Goal: Task Accomplishment & Management: Manage account settings

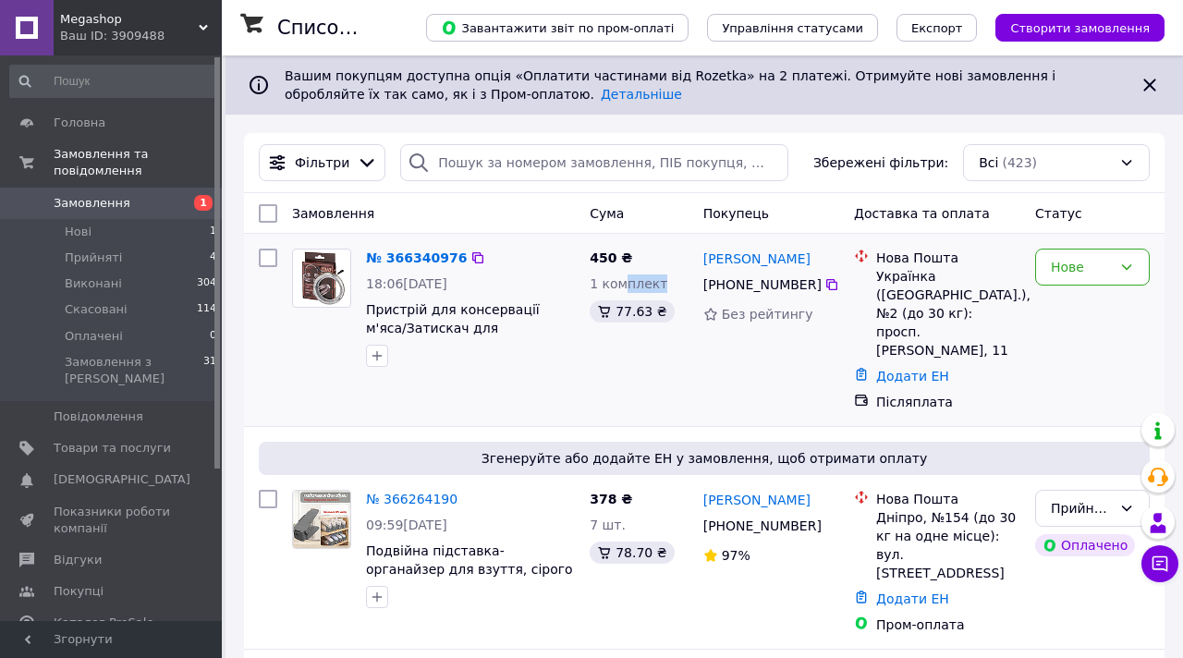
drag, startPoint x: 621, startPoint y: 282, endPoint x: 669, endPoint y: 282, distance: 48.1
click at [668, 282] on div "1 комплект" at bounding box center [639, 283] width 99 height 18
click at [1076, 266] on div "Нове" at bounding box center [1081, 267] width 61 height 20
click at [1070, 308] on li "Прийнято" at bounding box center [1092, 306] width 113 height 33
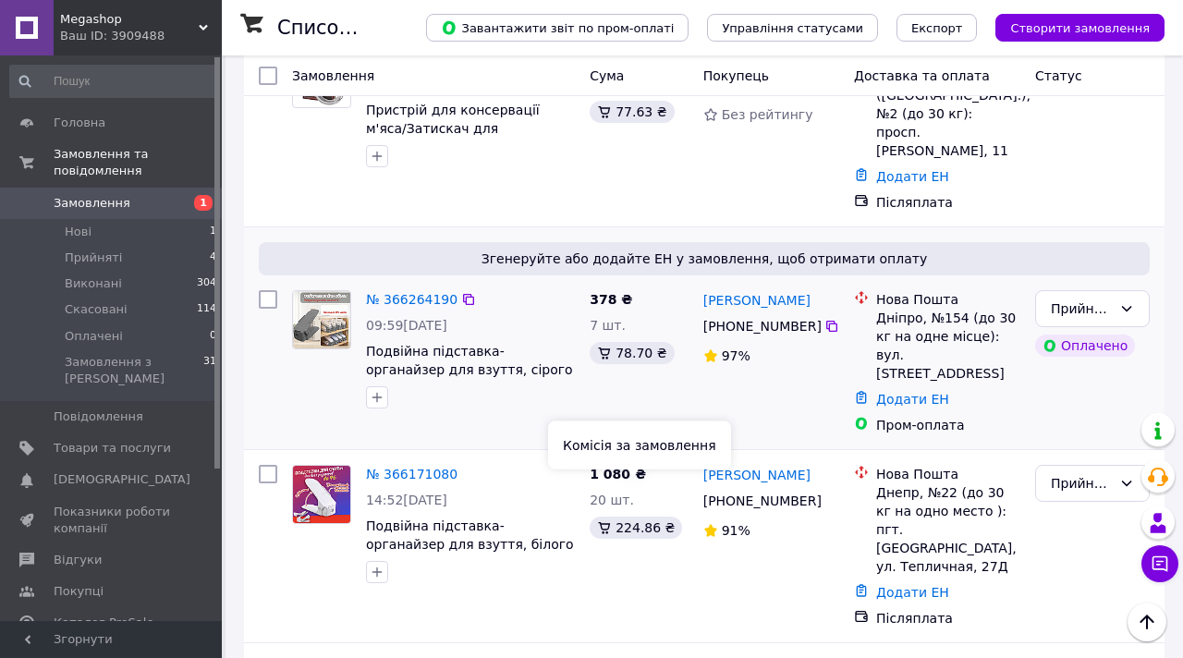
scroll to position [188, 0]
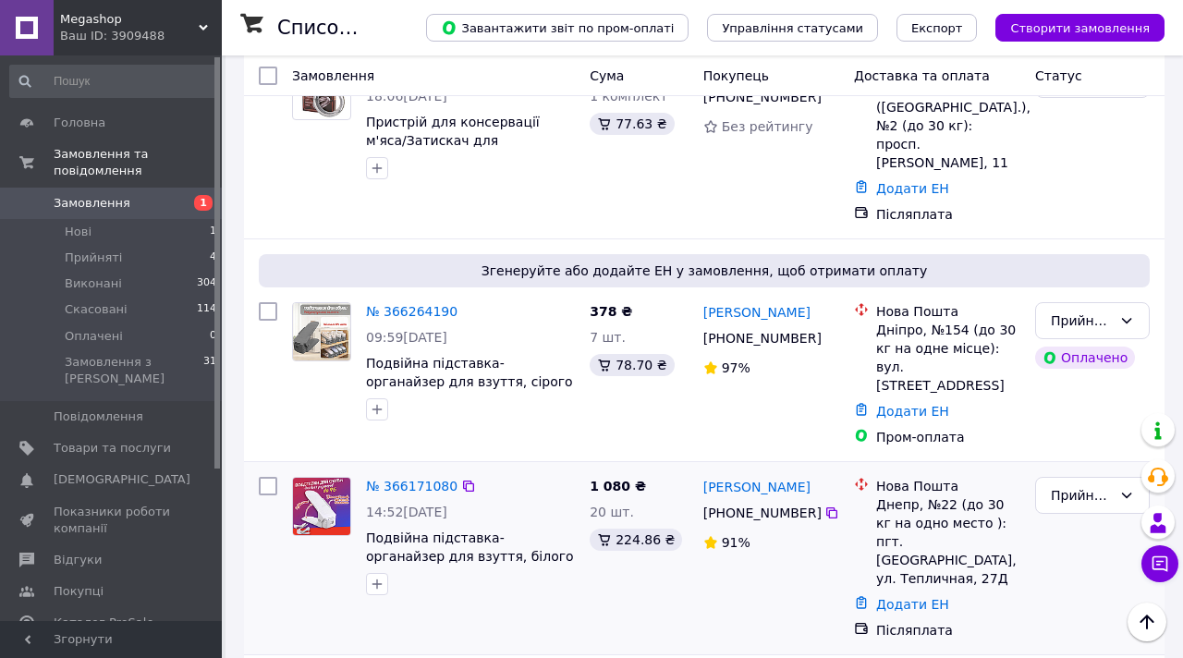
drag, startPoint x: 828, startPoint y: 447, endPoint x: 701, endPoint y: 451, distance: 126.7
click at [701, 475] on div "[PERSON_NAME]" at bounding box center [771, 486] width 140 height 23
copy link "[PERSON_NAME]"
drag, startPoint x: 803, startPoint y: 287, endPoint x: 701, endPoint y: 293, distance: 101.8
click at [701, 300] on div "[PERSON_NAME]" at bounding box center [771, 311] width 140 height 23
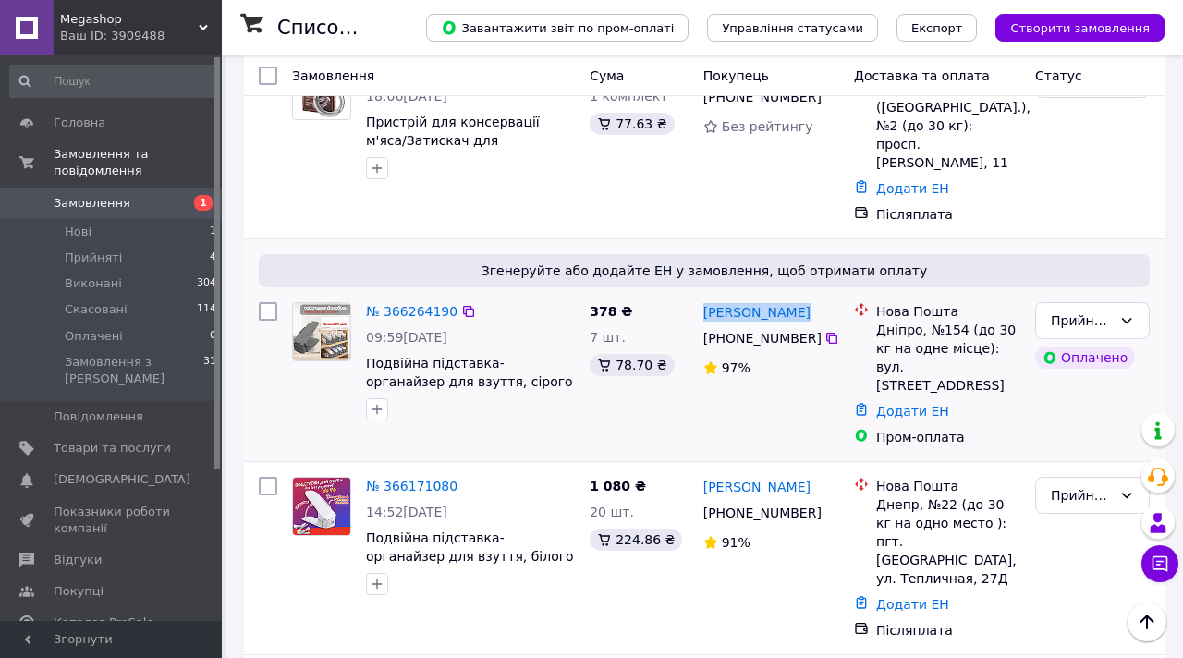
copy link "[PERSON_NAME]"
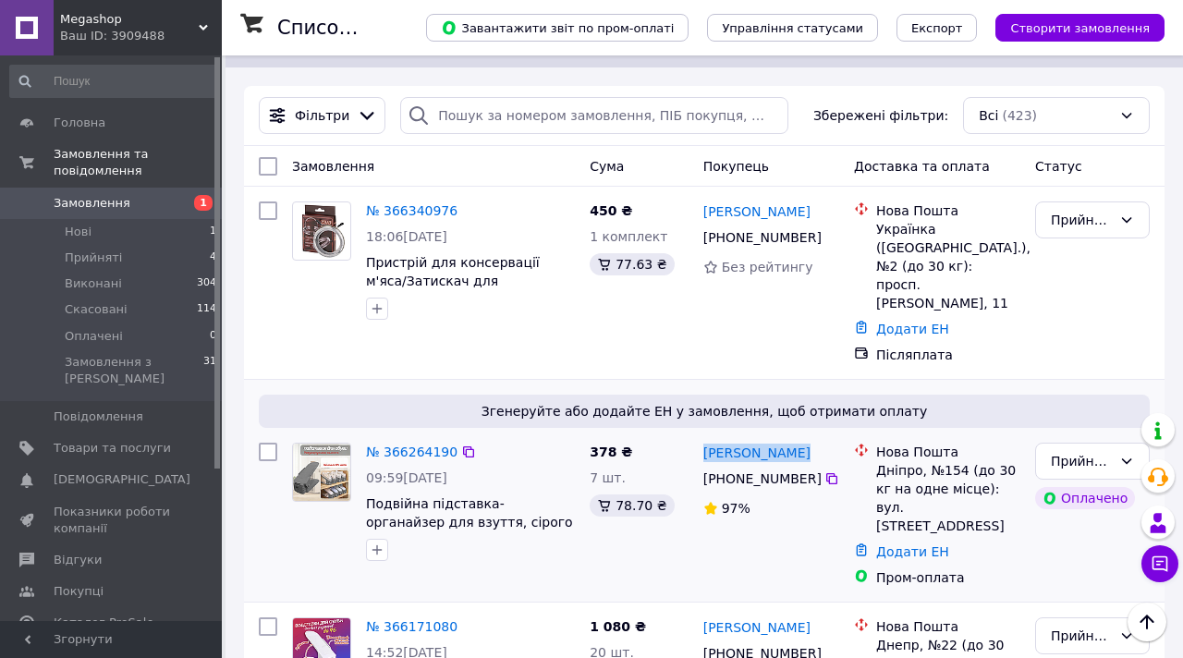
scroll to position [31, 0]
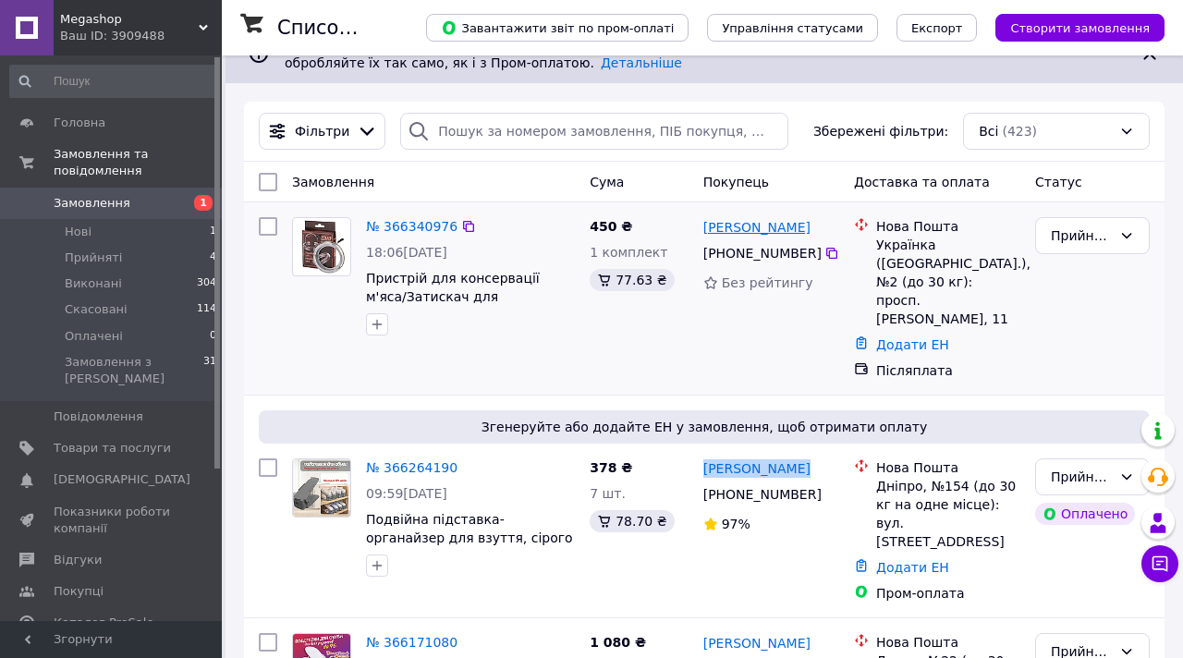
drag, startPoint x: 836, startPoint y: 225, endPoint x: 704, endPoint y: 226, distance: 131.3
click at [704, 226] on div "[PERSON_NAME]" at bounding box center [771, 226] width 140 height 23
copy link "[PERSON_NAME]"
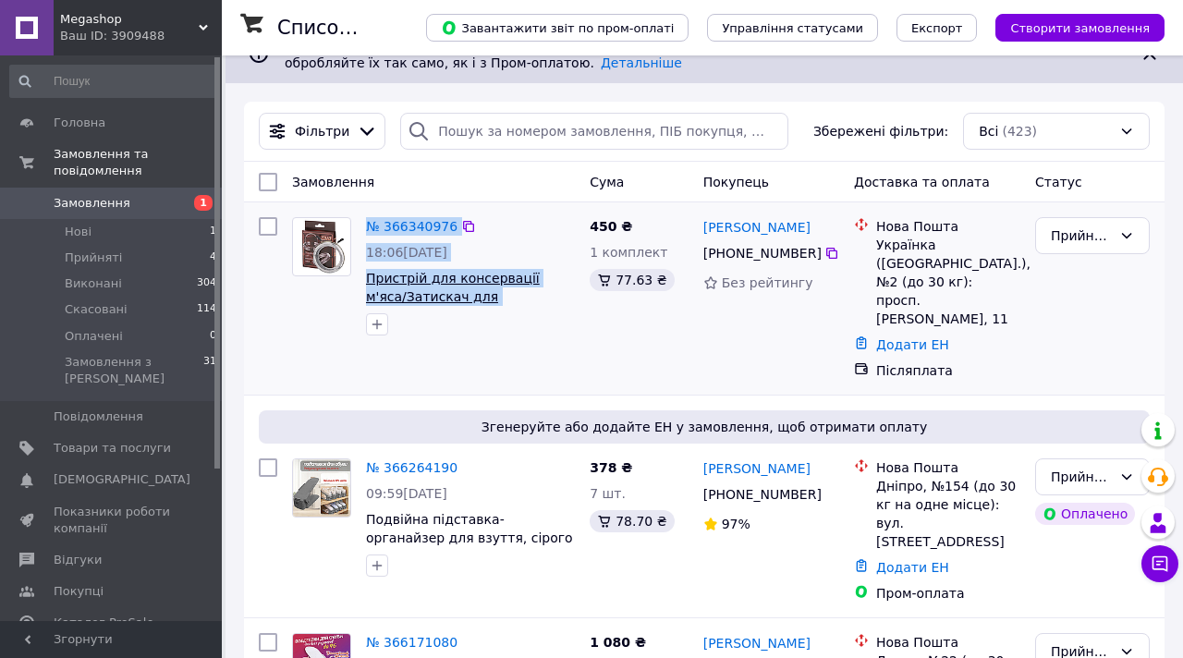
drag, startPoint x: 353, startPoint y: 299, endPoint x: 553, endPoint y: 301, distance: 199.6
click at [553, 301] on div "№ 366340976 18:06[DATE] Пристрій для консервації м'яса/Затискач для консервації…" at bounding box center [434, 276] width 298 height 133
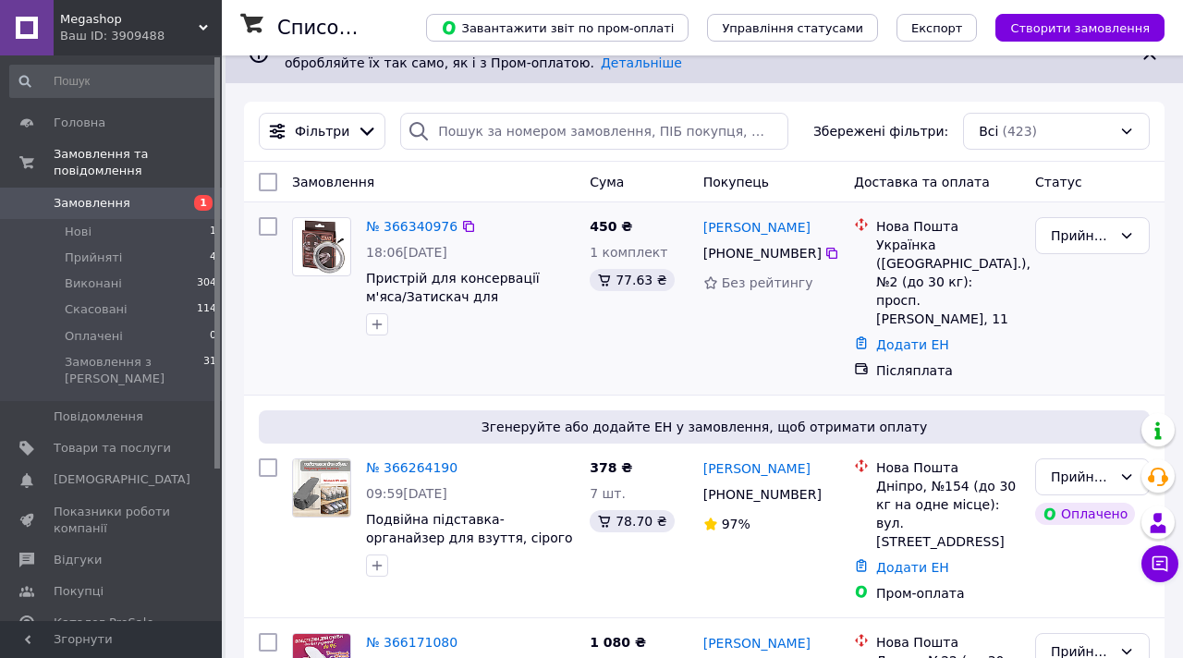
click at [656, 327] on div "450 ₴ 1 комплект 77.63 ₴" at bounding box center [639, 298] width 114 height 177
click at [408, 226] on link "№ 366340976" at bounding box center [411, 226] width 91 height 15
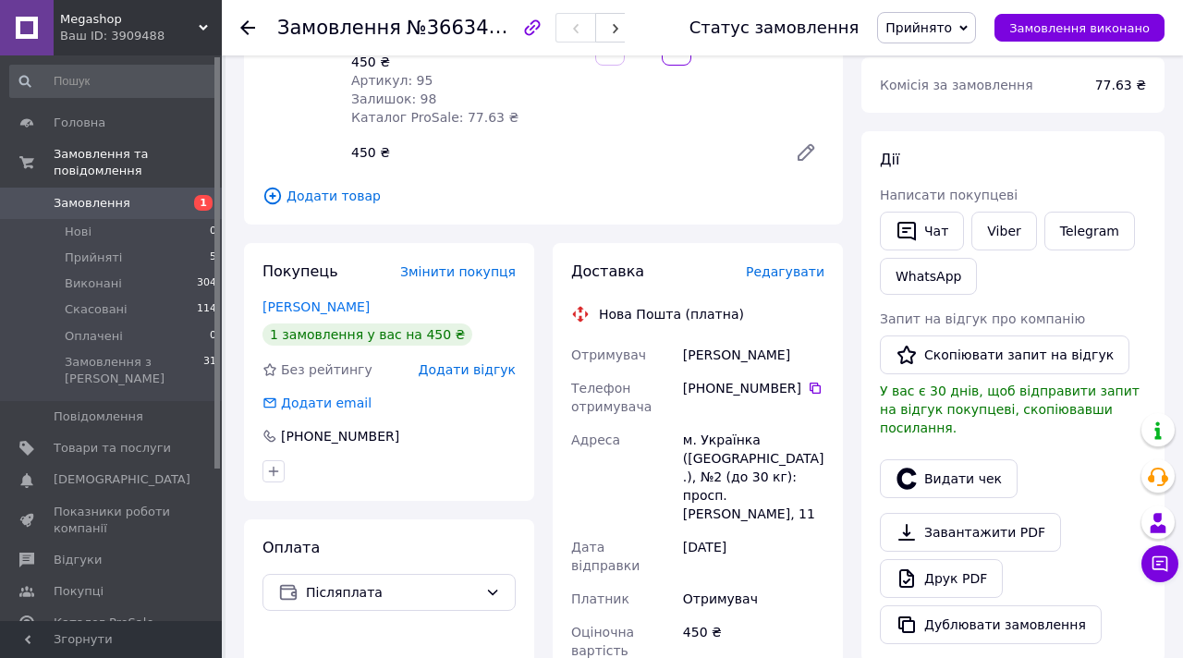
scroll to position [747, 0]
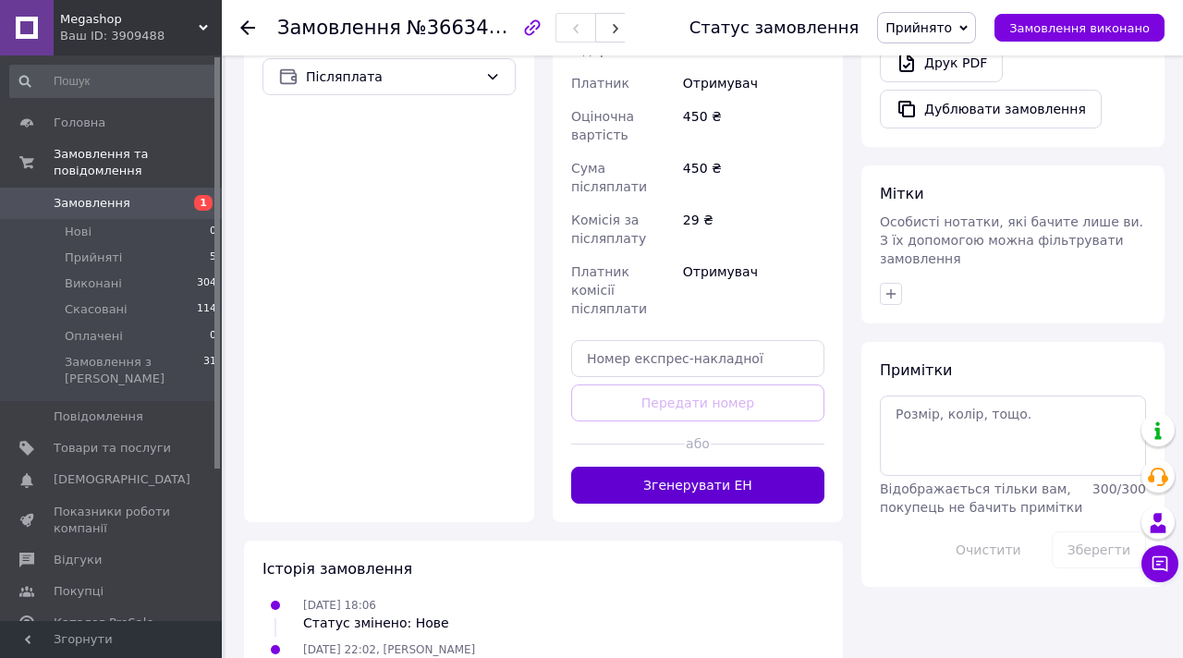
click at [677, 467] on button "Згенерувати ЕН" at bounding box center [697, 485] width 253 height 37
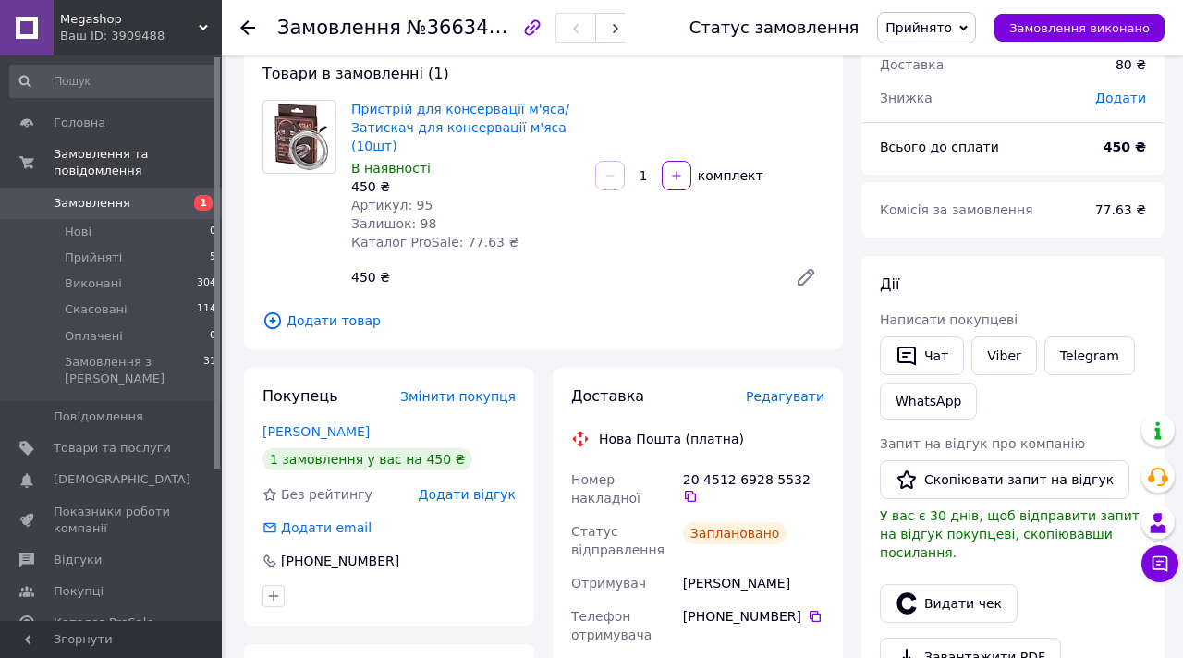
scroll to position [0, 0]
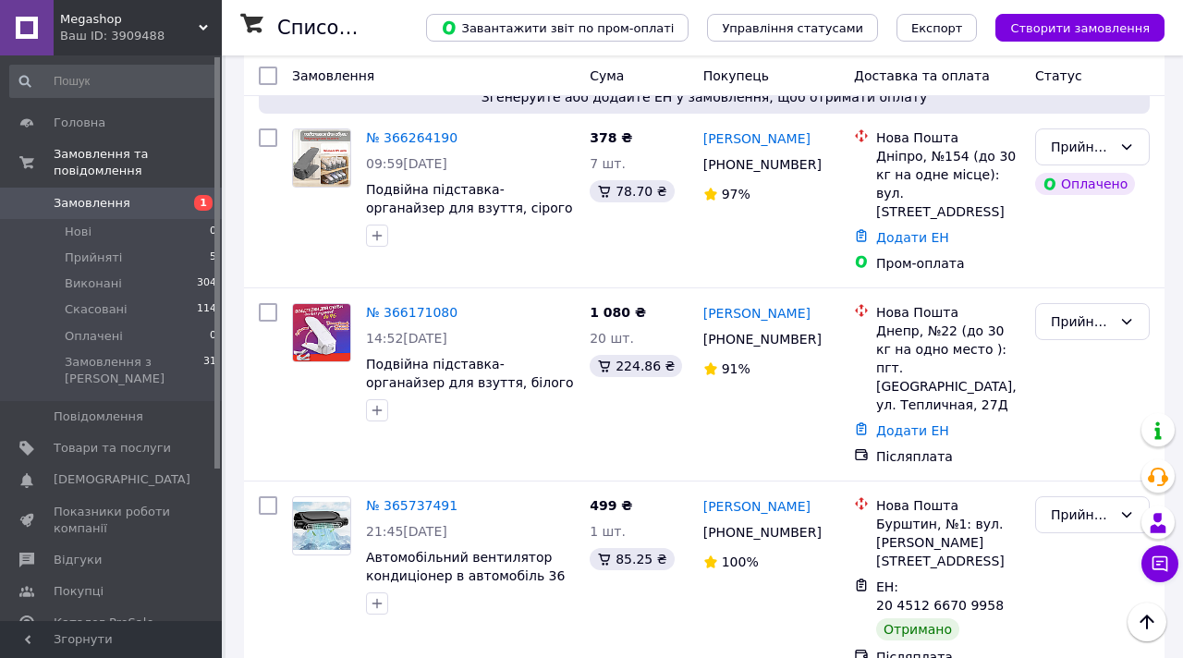
scroll to position [408, 0]
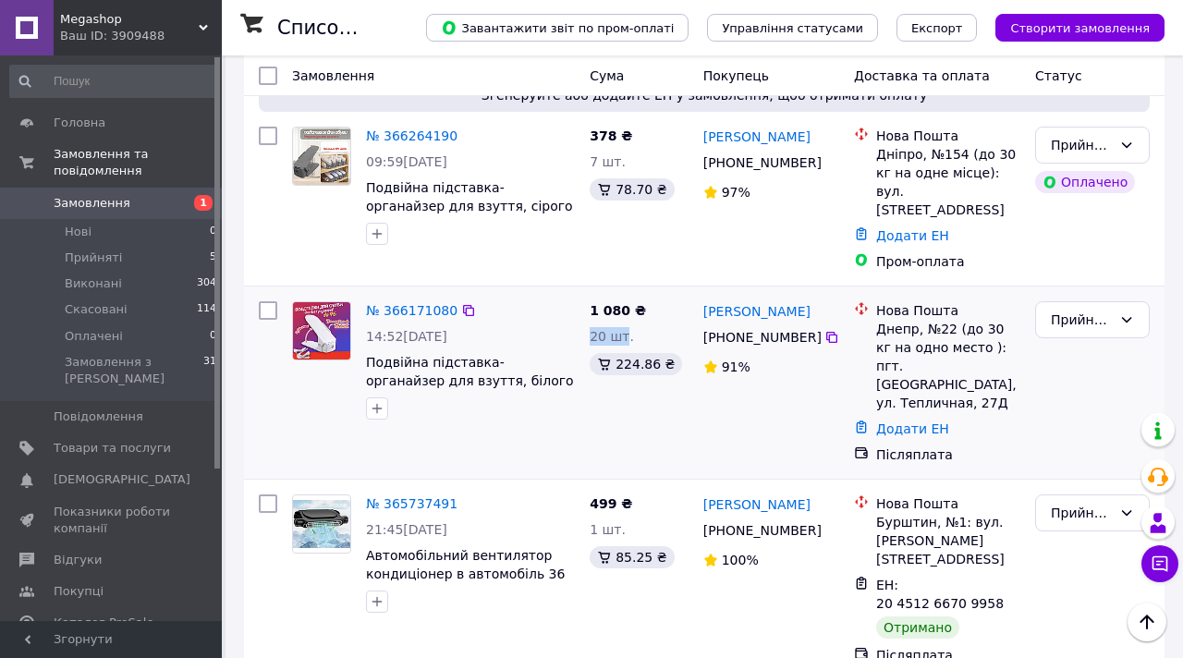
drag, startPoint x: 590, startPoint y: 299, endPoint x: 628, endPoint y: 299, distance: 37.9
click at [628, 329] on span "20 шт." at bounding box center [612, 336] width 44 height 15
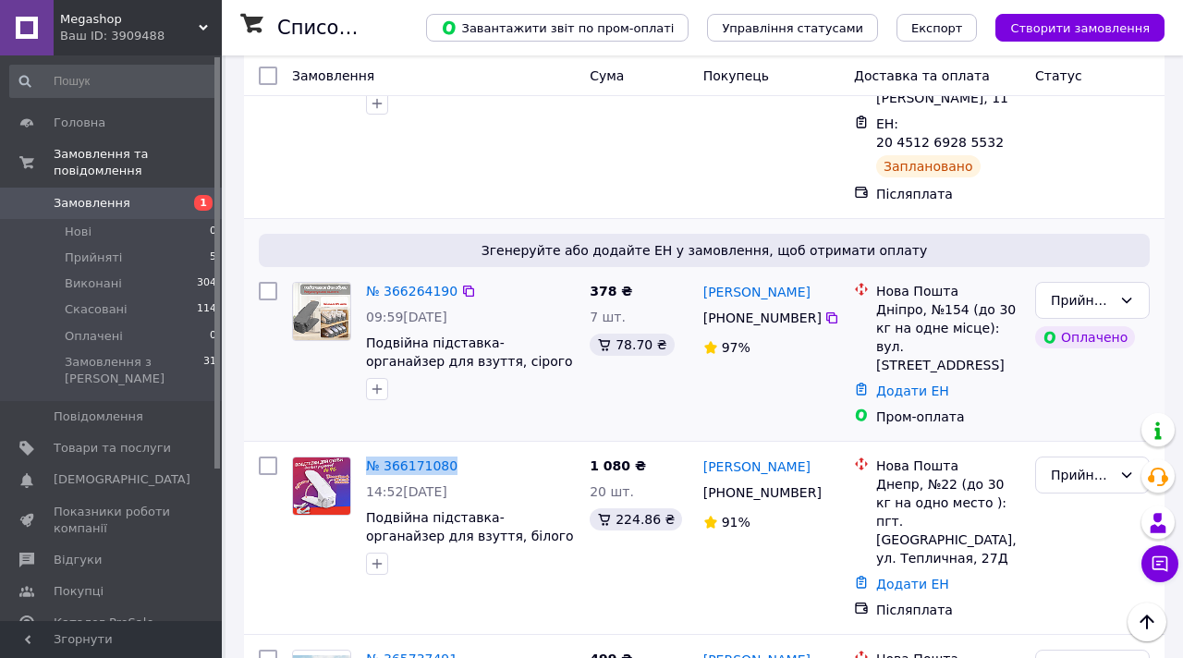
scroll to position [245, 0]
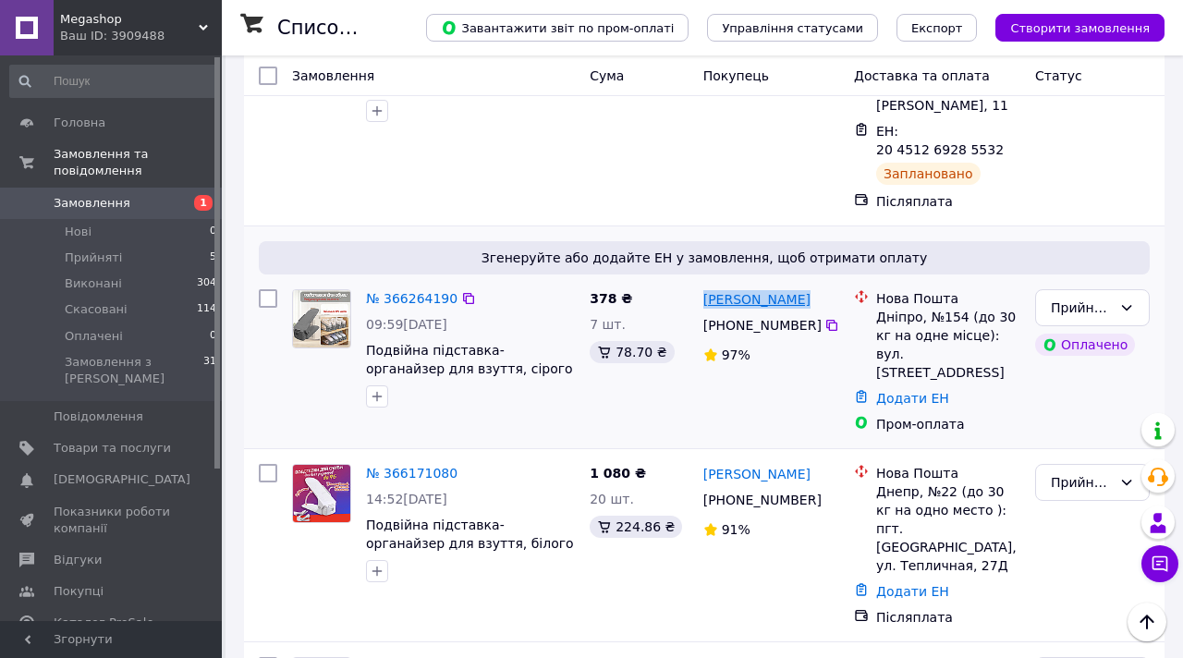
drag, startPoint x: 802, startPoint y: 280, endPoint x: 703, endPoint y: 278, distance: 98.9
click at [704, 287] on div "[PERSON_NAME]" at bounding box center [771, 298] width 140 height 23
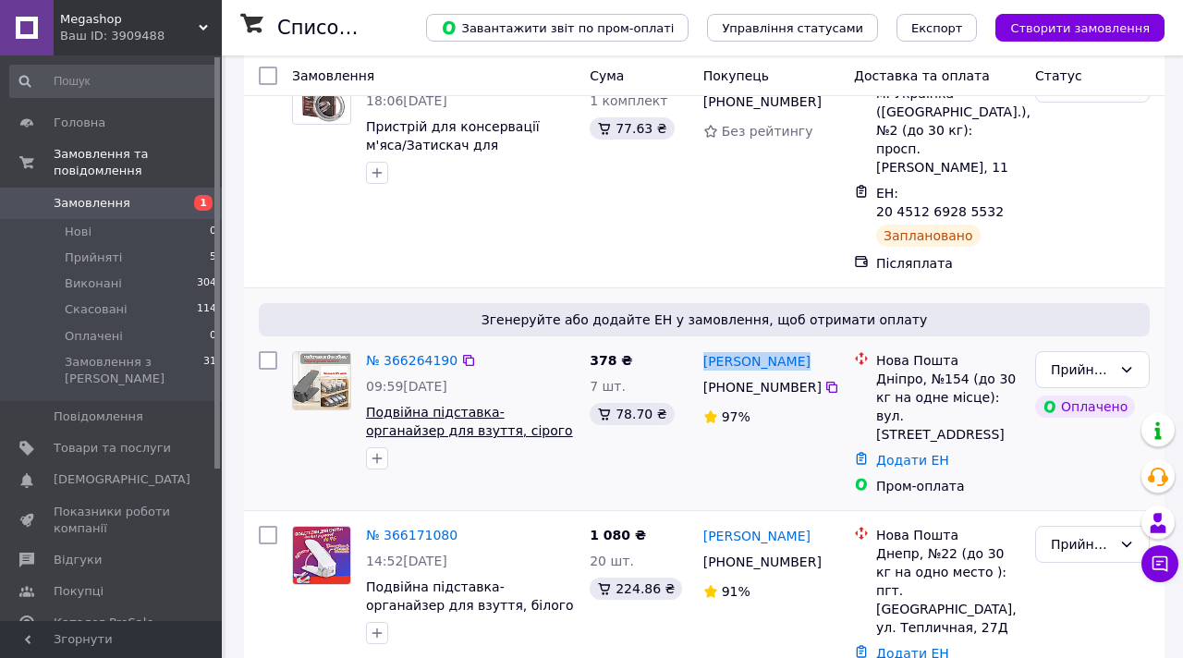
scroll to position [197, 0]
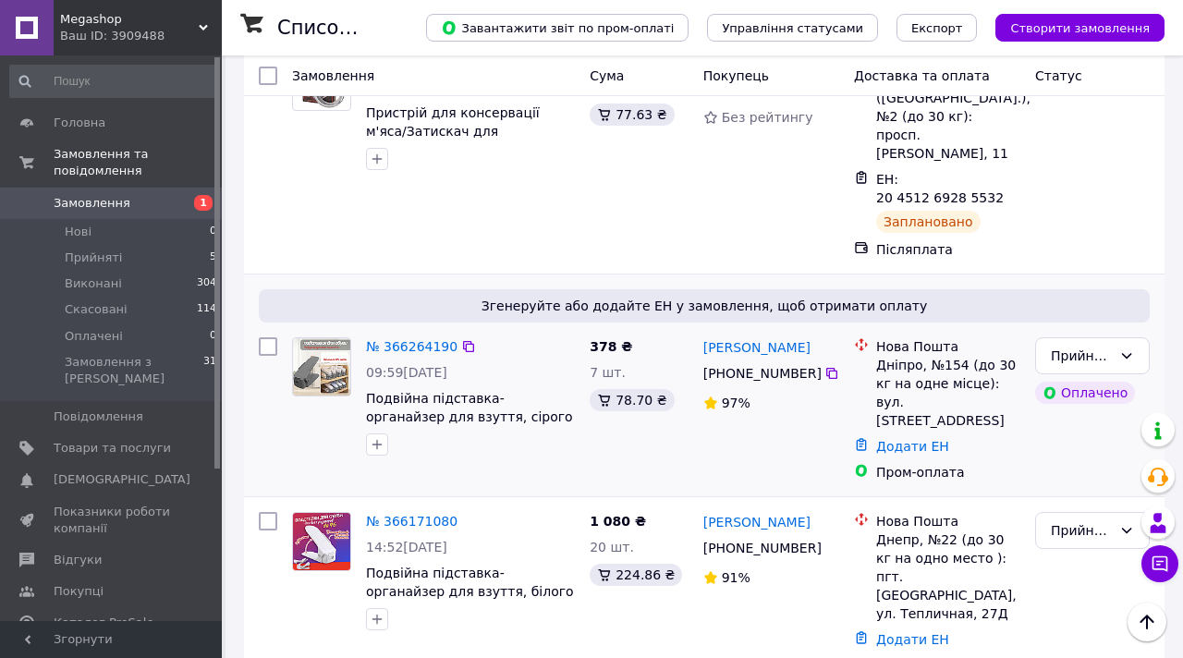
click at [421, 335] on div "№ 366264190" at bounding box center [411, 346] width 95 height 22
click at [421, 339] on link "№ 366264190" at bounding box center [411, 346] width 91 height 15
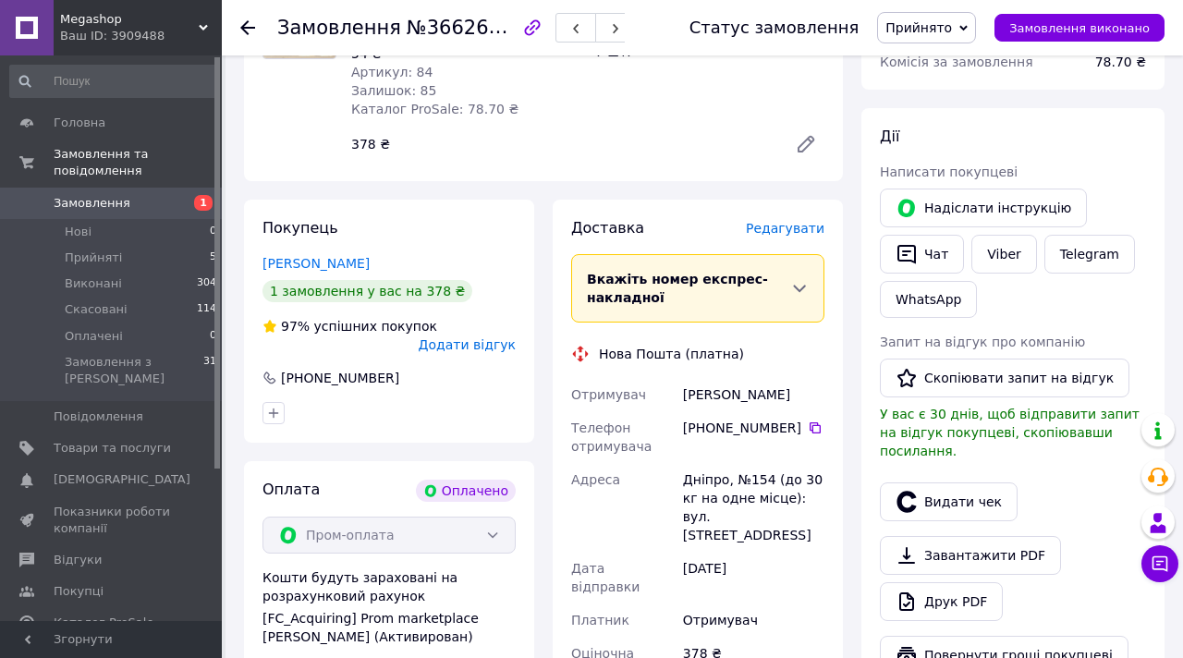
scroll to position [774, 0]
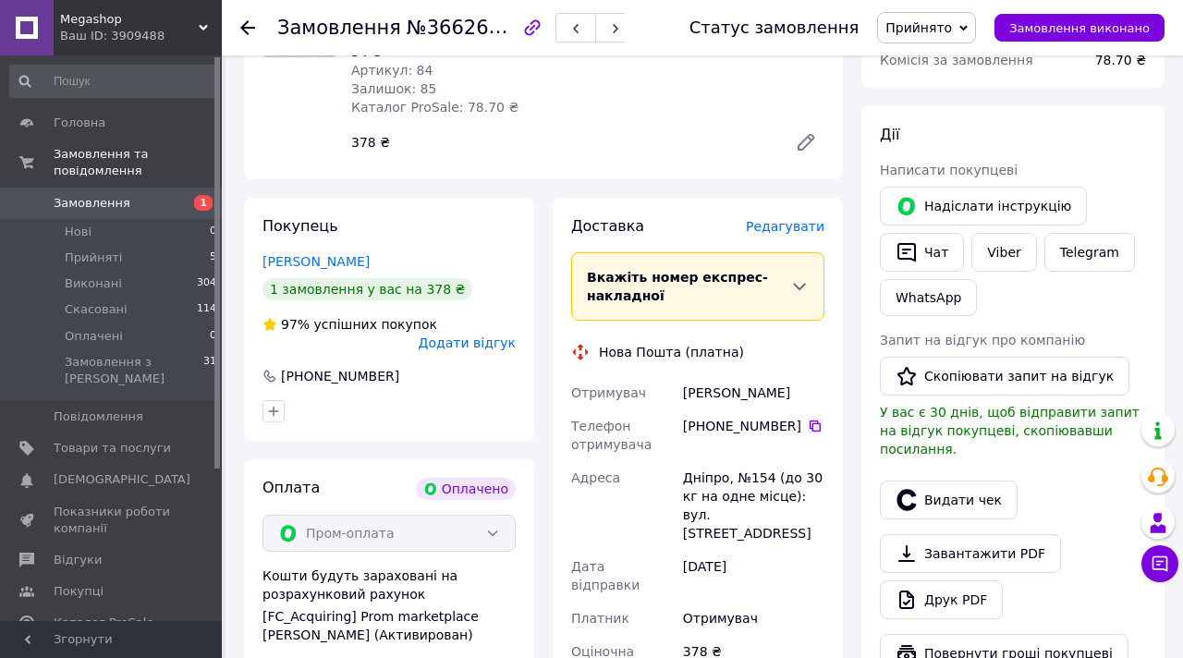
click at [816, 419] on icon at bounding box center [815, 426] width 15 height 15
click at [706, 376] on div "[PERSON_NAME]" at bounding box center [753, 392] width 149 height 33
copy div "[PERSON_NAME]"
click at [754, 376] on div "[PERSON_NAME]" at bounding box center [753, 392] width 149 height 33
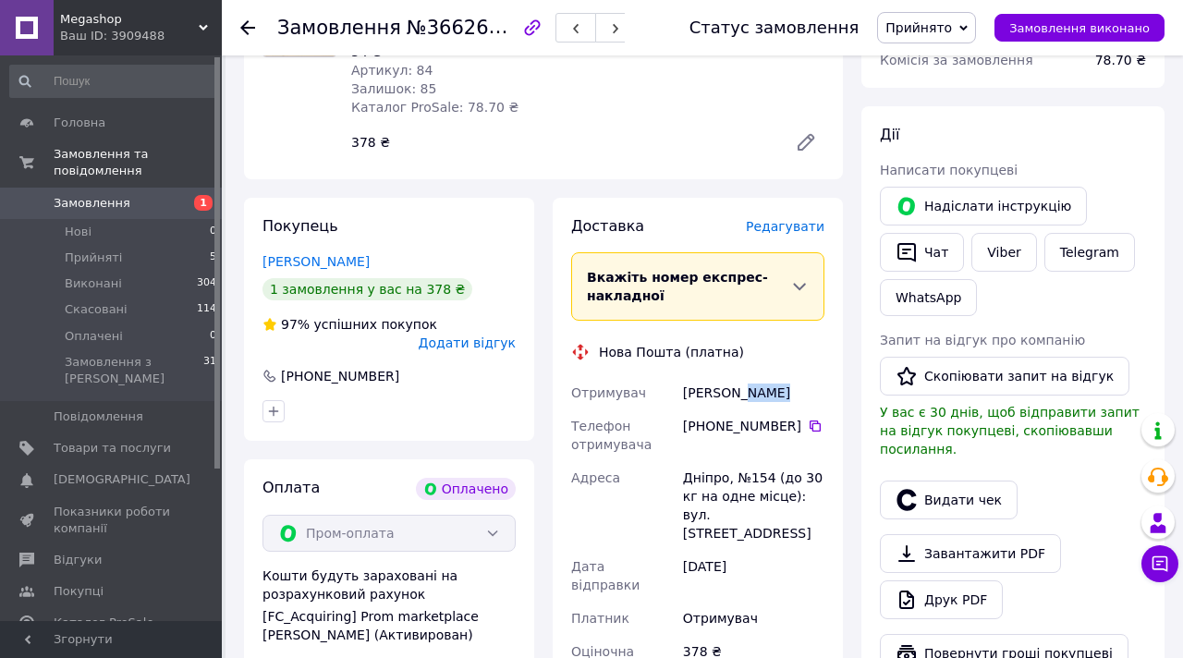
click at [754, 376] on div "[PERSON_NAME]" at bounding box center [753, 392] width 149 height 33
copy div "Марія"
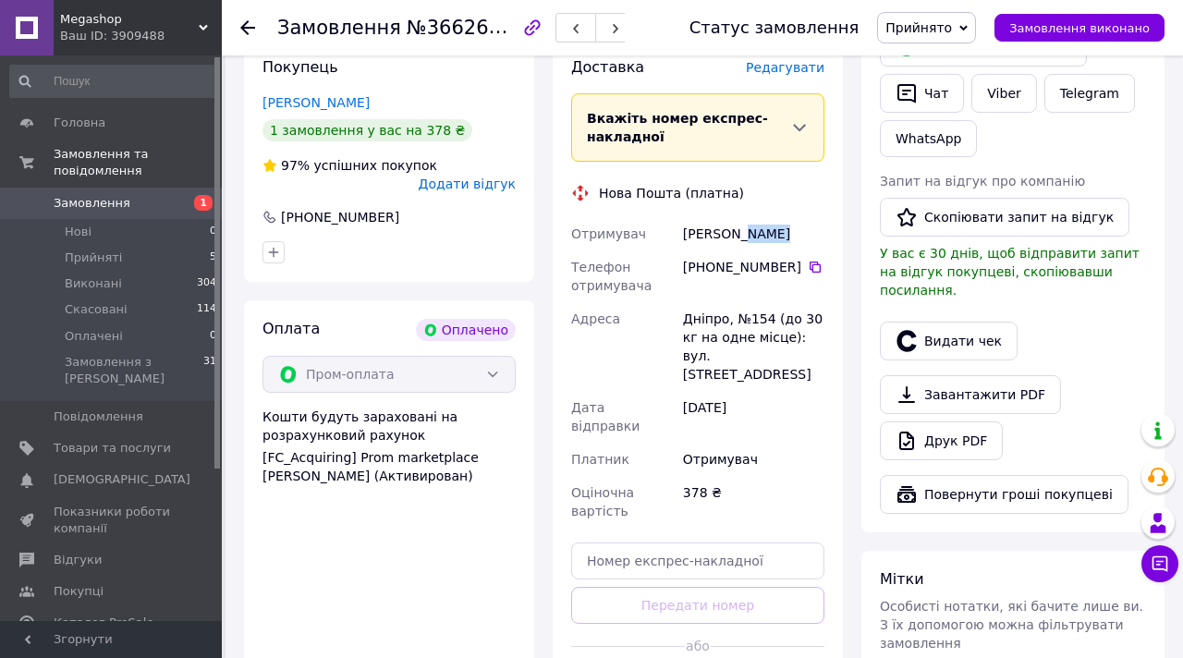
scroll to position [934, 0]
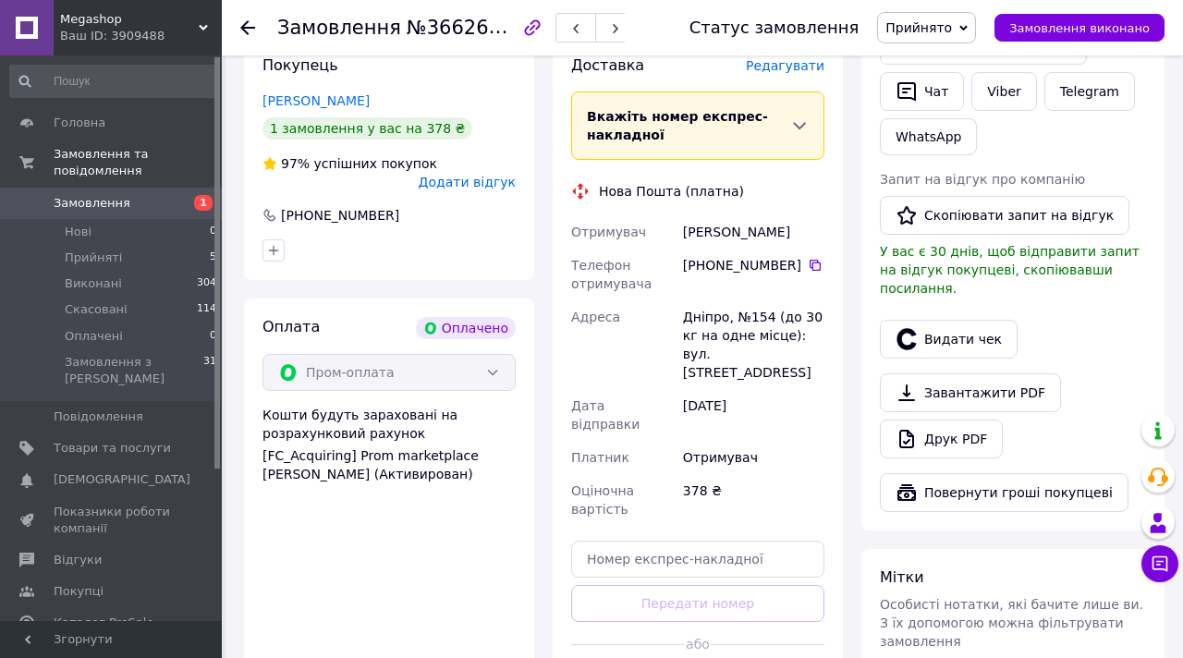
click at [701, 300] on div "Дніпро, №154 (до 30 кг на одне місце): вул. [STREET_ADDRESS]" at bounding box center [753, 344] width 149 height 89
copy div "Дніпро"
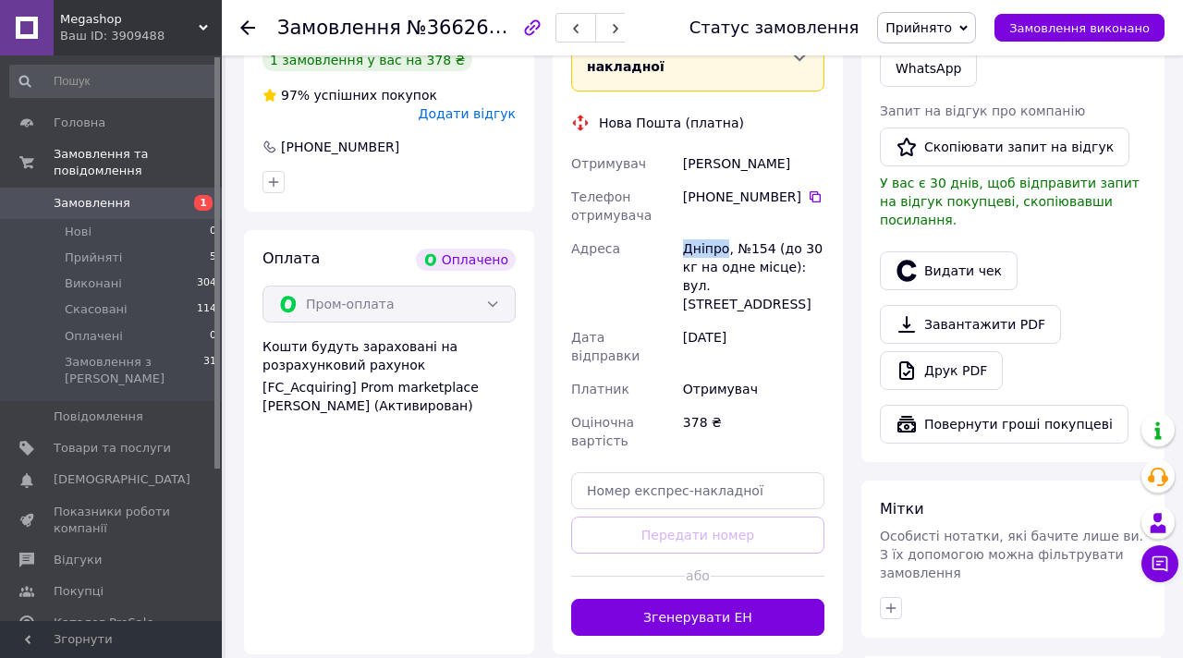
scroll to position [1016, 0]
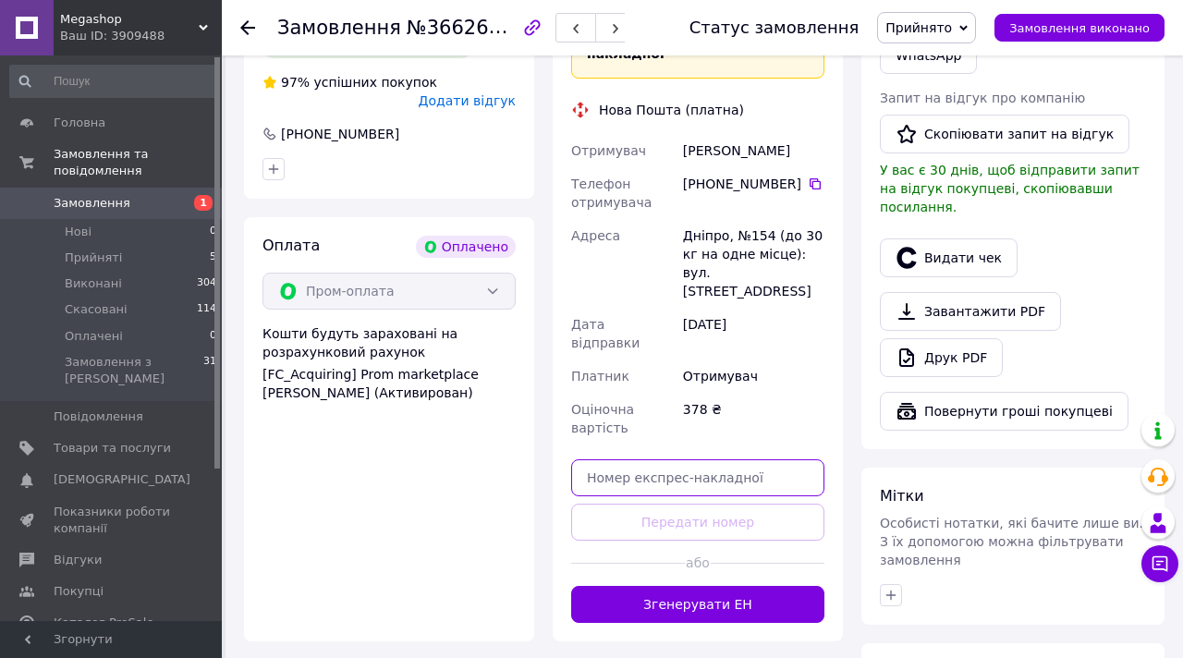
click at [660, 459] on input "text" at bounding box center [697, 477] width 253 height 37
paste input "20451269286366"
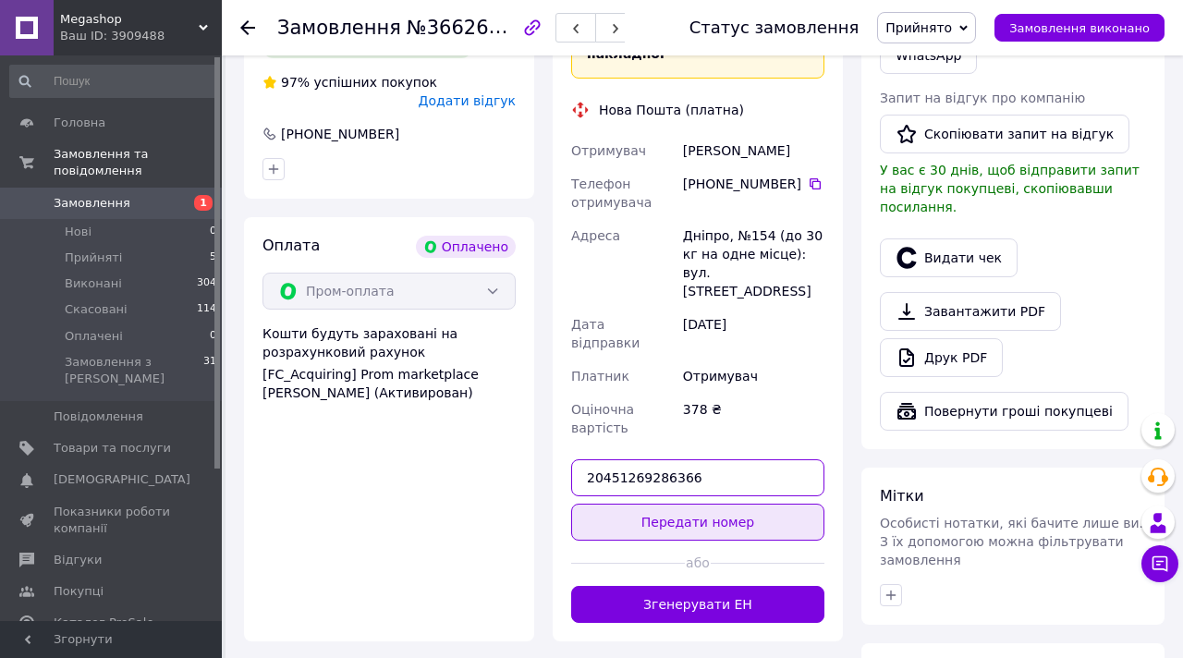
type input "20451269286366"
click at [666, 504] on button "Передати номер" at bounding box center [697, 522] width 253 height 37
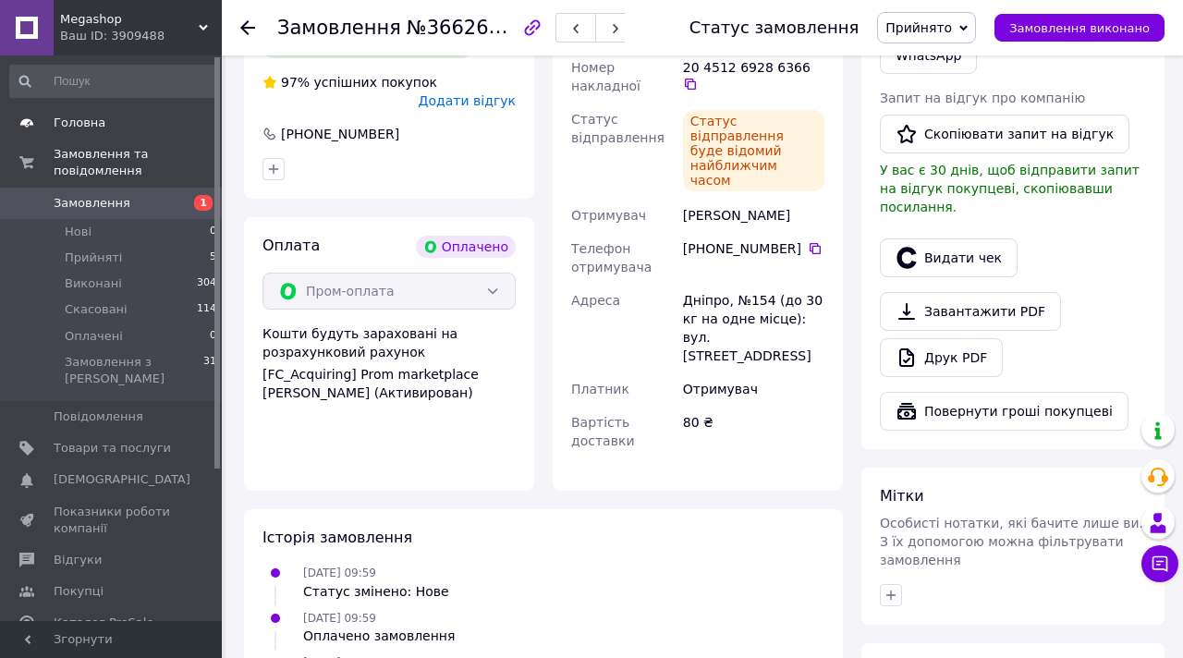
click at [92, 122] on span "Головна" at bounding box center [80, 123] width 52 height 17
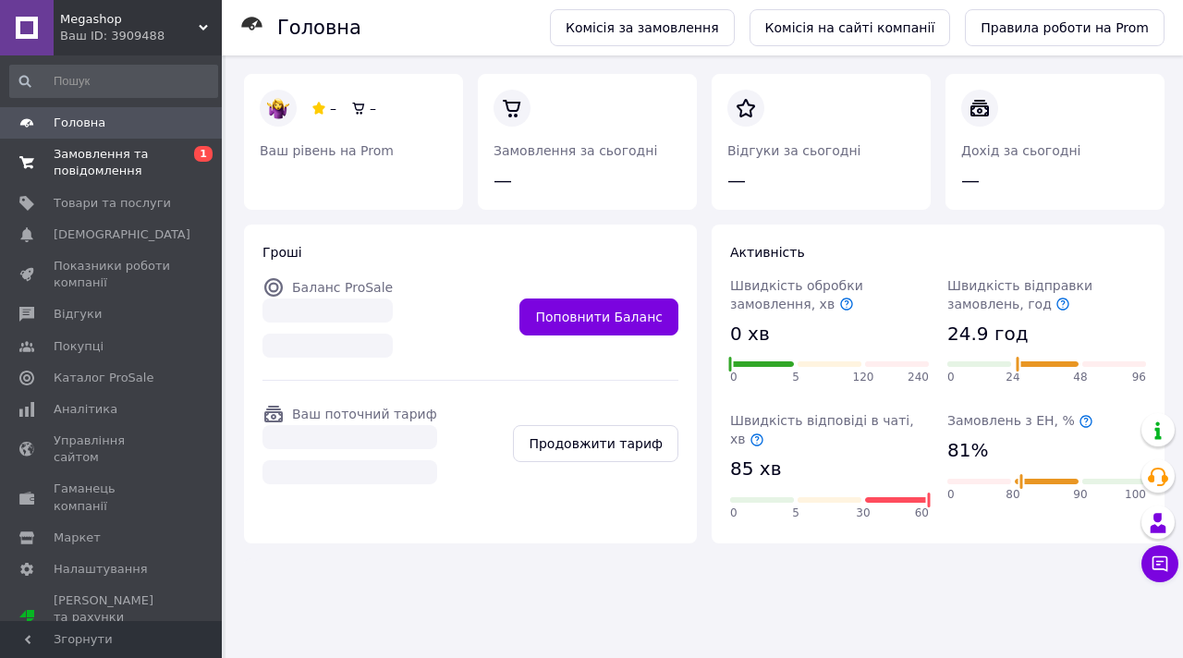
click at [105, 162] on span "Замовлення та повідомлення" at bounding box center [112, 162] width 117 height 33
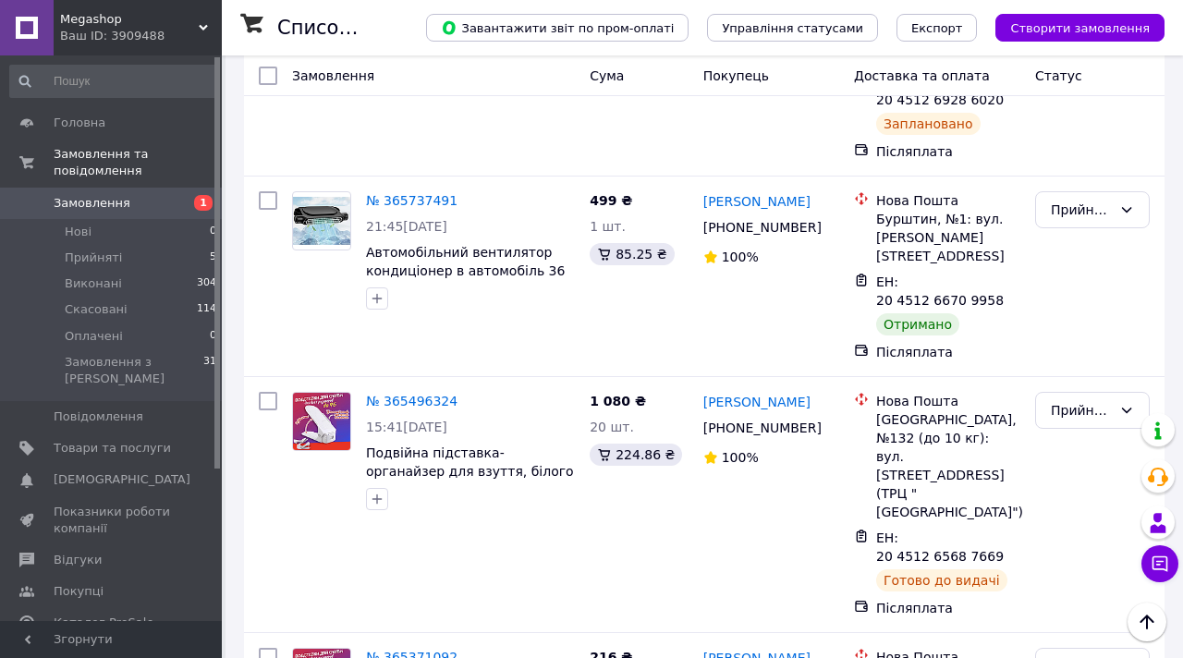
scroll to position [823, 0]
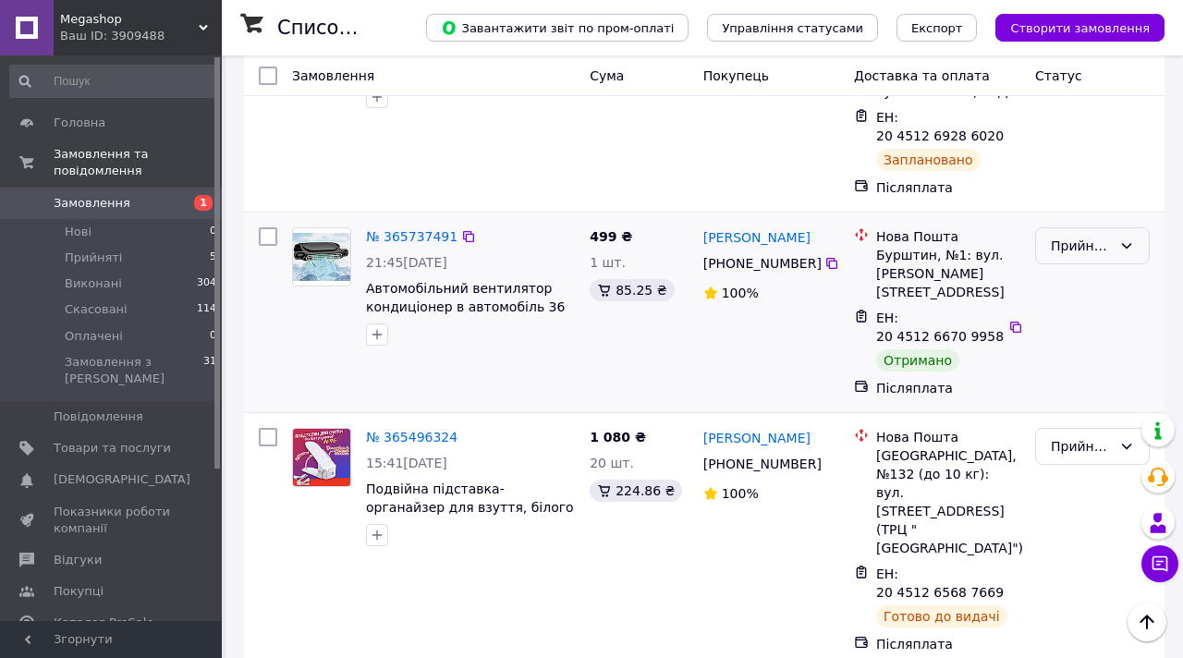
click at [1108, 236] on div "Прийнято" at bounding box center [1081, 246] width 61 height 20
click at [1066, 210] on li "Виконано" at bounding box center [1092, 216] width 113 height 33
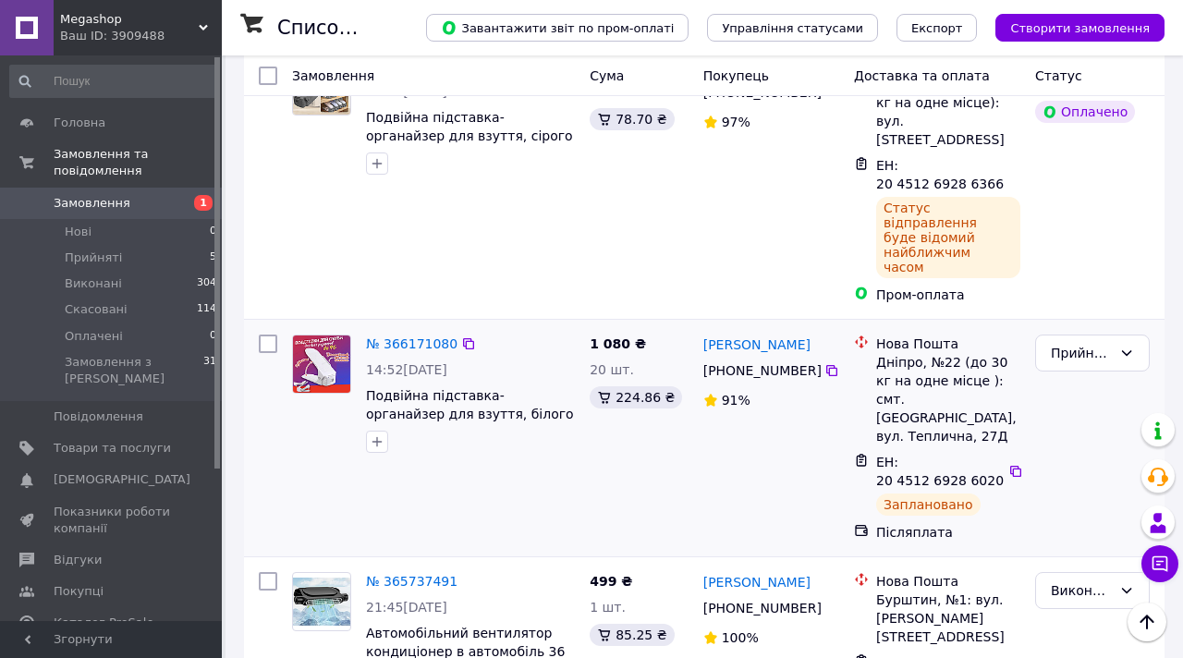
scroll to position [386, 0]
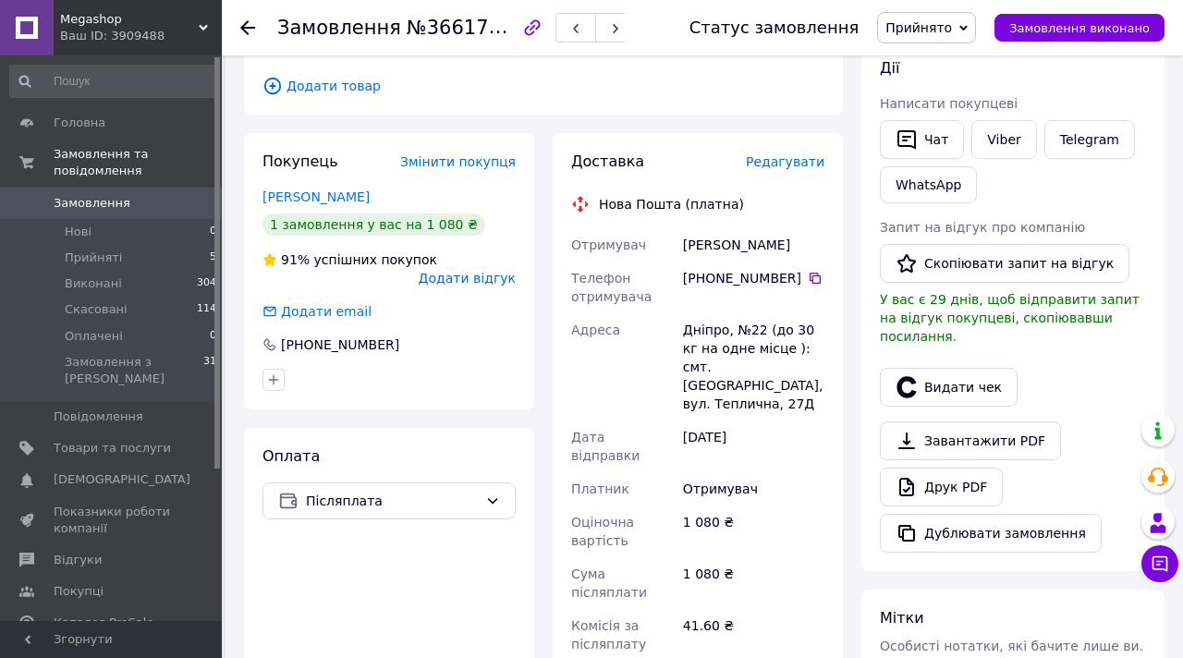
scroll to position [326, 0]
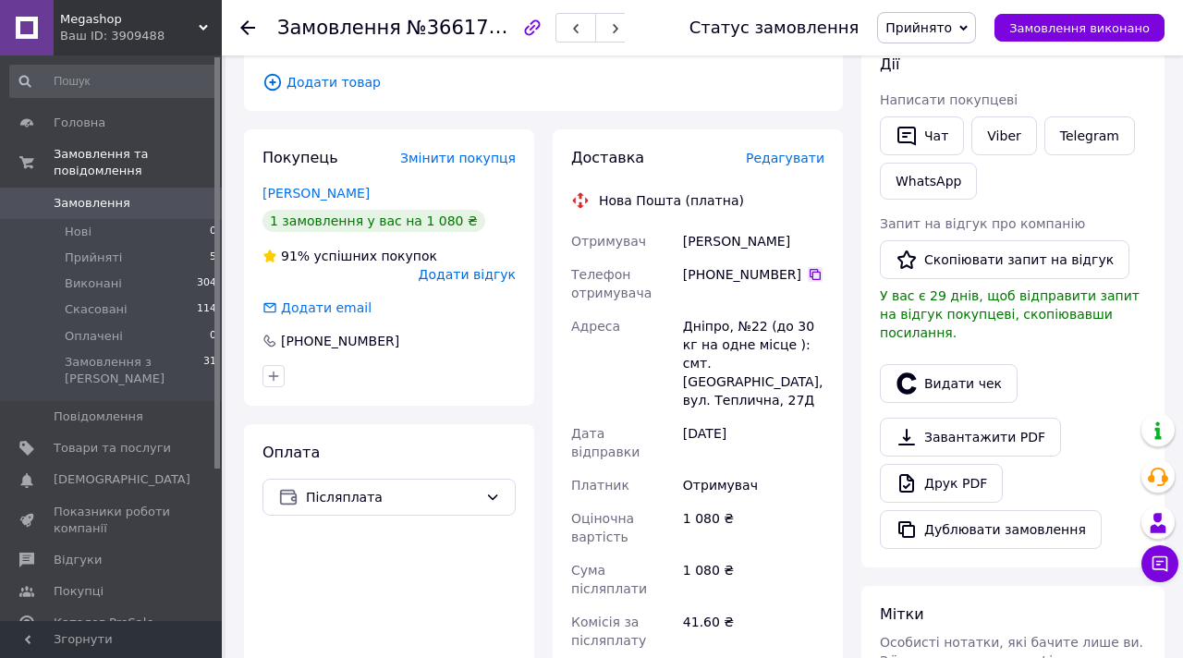
click at [814, 279] on icon at bounding box center [815, 274] width 11 height 11
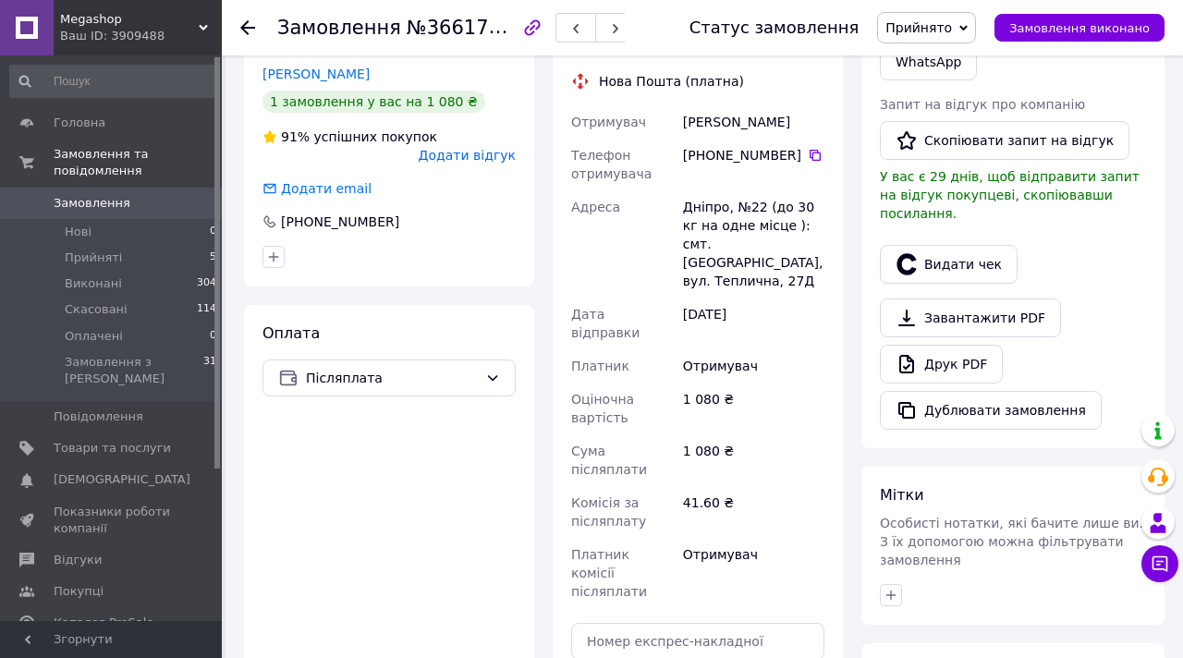
scroll to position [375, 0]
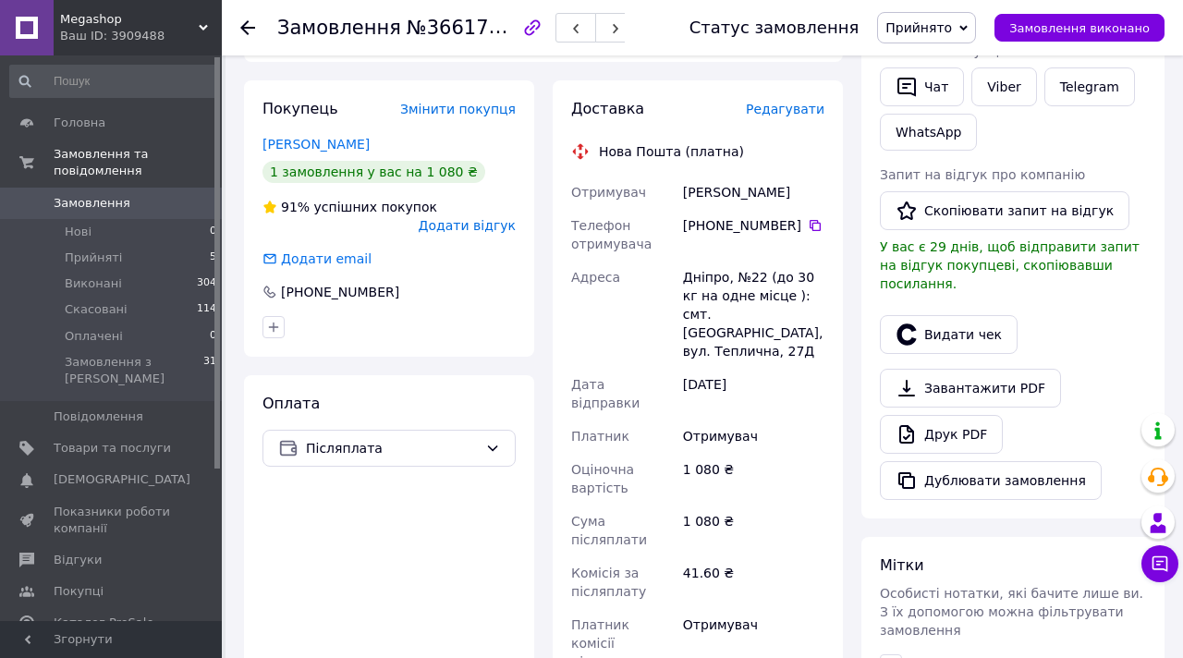
click at [707, 193] on div "Пасько Дмитрий" at bounding box center [753, 192] width 149 height 33
copy div "Пасько"
click at [763, 190] on div "Пасько Дмитрий" at bounding box center [753, 192] width 149 height 33
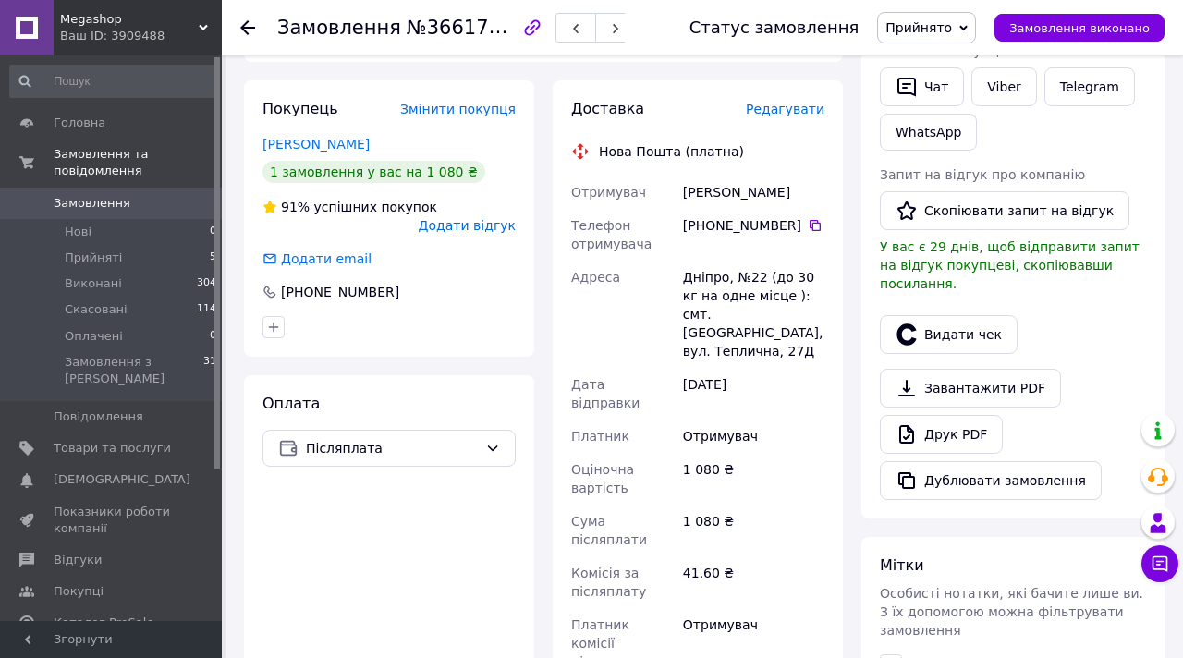
copy div "Дмитрий"
click at [702, 271] on div "Дніпро, №22 (до 30 кг на одне місце ): смт. [GEOGRAPHIC_DATA], вул. Теплична, 2…" at bounding box center [753, 314] width 149 height 107
click at [702, 272] on div "Дніпро, №22 (до 30 кг на одне місце ): смт. [GEOGRAPHIC_DATA], вул. Теплична, 2…" at bounding box center [753, 314] width 149 height 107
copy div "Дніпро"
click at [452, 320] on div at bounding box center [389, 327] width 261 height 30
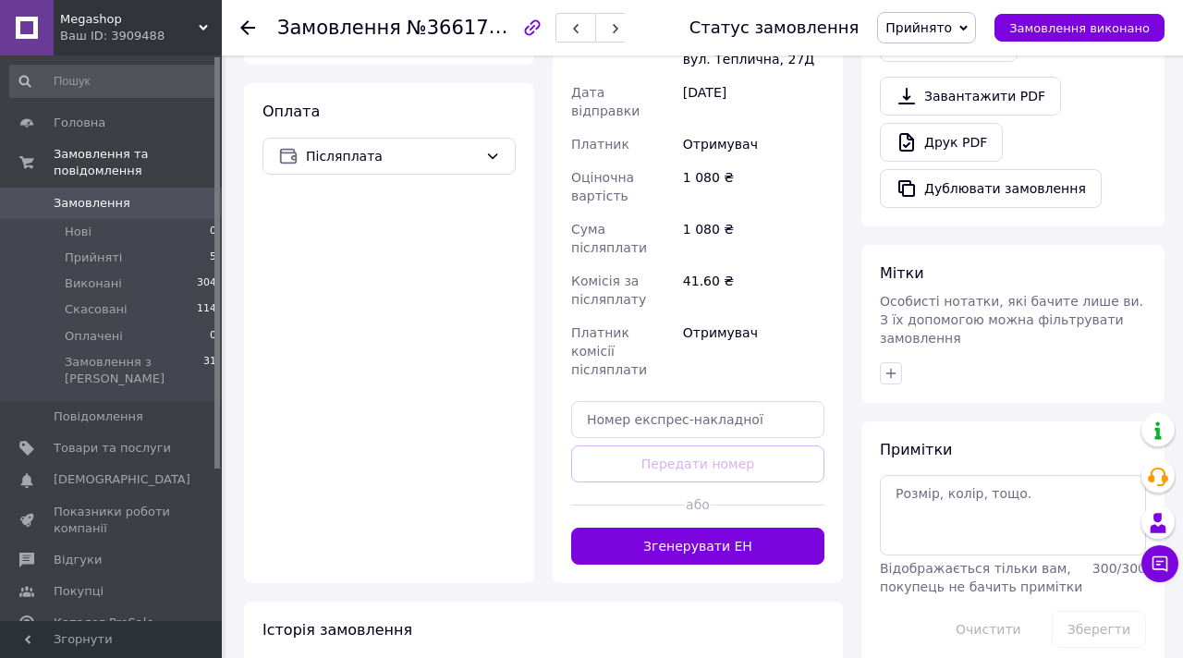
scroll to position [728, 0]
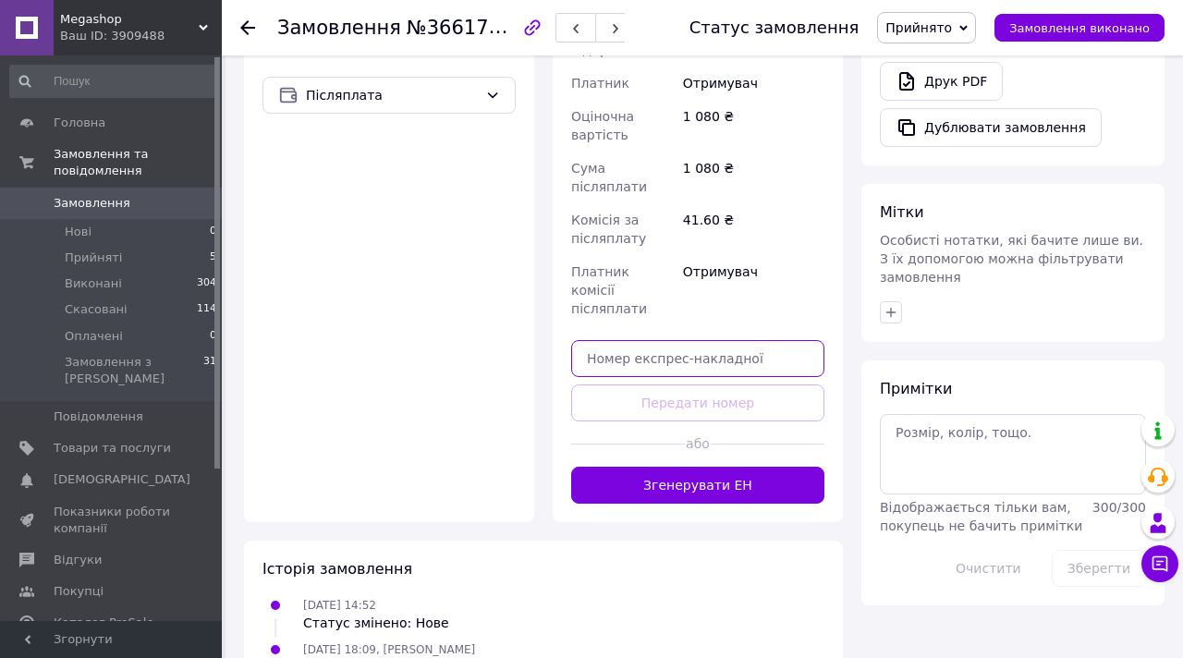
click at [677, 340] on input "text" at bounding box center [697, 358] width 253 height 37
paste input "20451269286020"
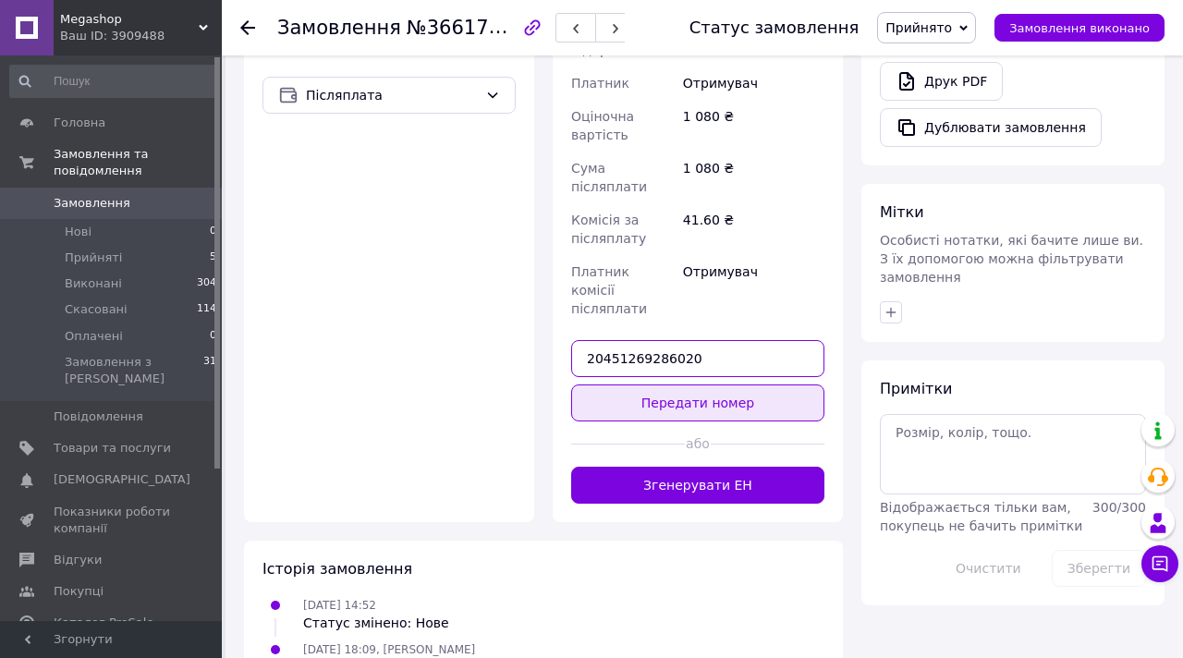
type input "20451269286020"
click at [690, 384] on button "Передати номер" at bounding box center [697, 402] width 253 height 37
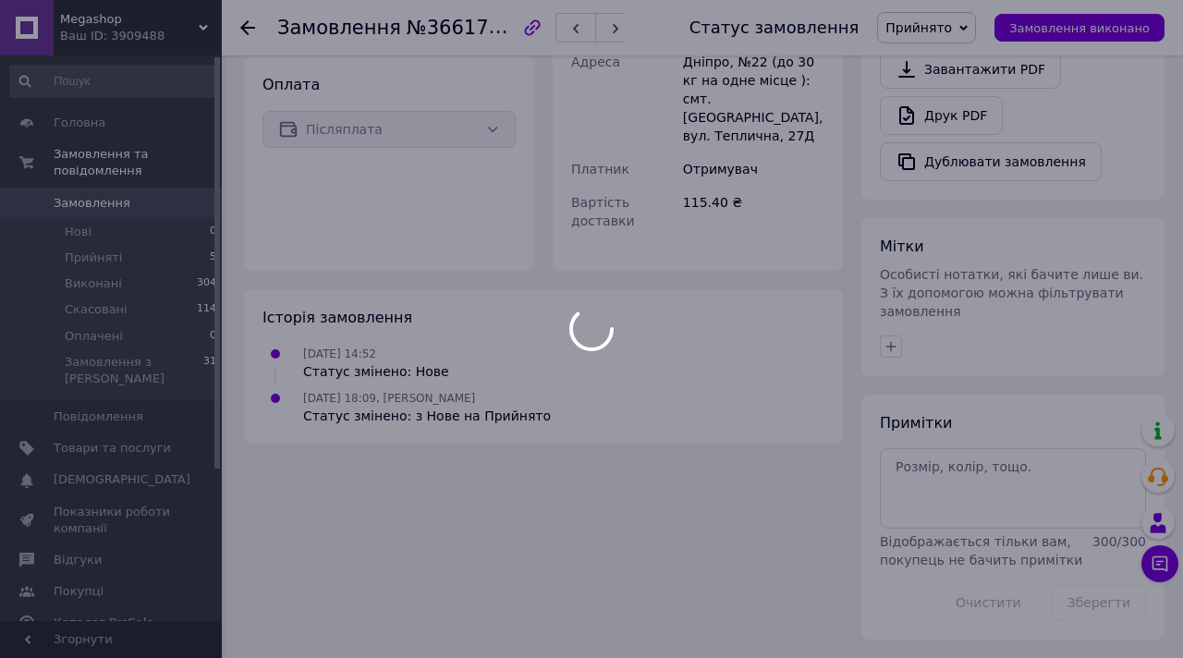
scroll to position [675, 0]
